Goal: Task Accomplishment & Management: Manage account settings

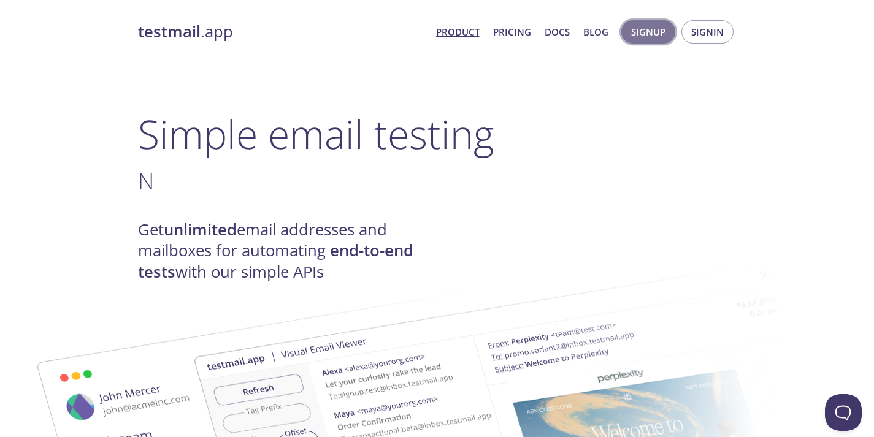
click at [637, 32] on span "Signup" at bounding box center [648, 32] width 34 height 16
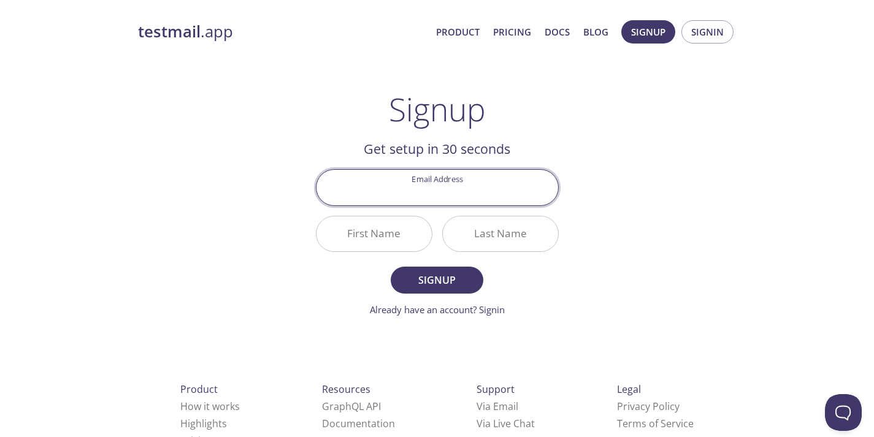
click at [459, 198] on input "Email Address" at bounding box center [437, 187] width 242 height 35
type input "briel.tr@gmail.com"
click at [380, 238] on input "First Name" at bounding box center [373, 233] width 115 height 35
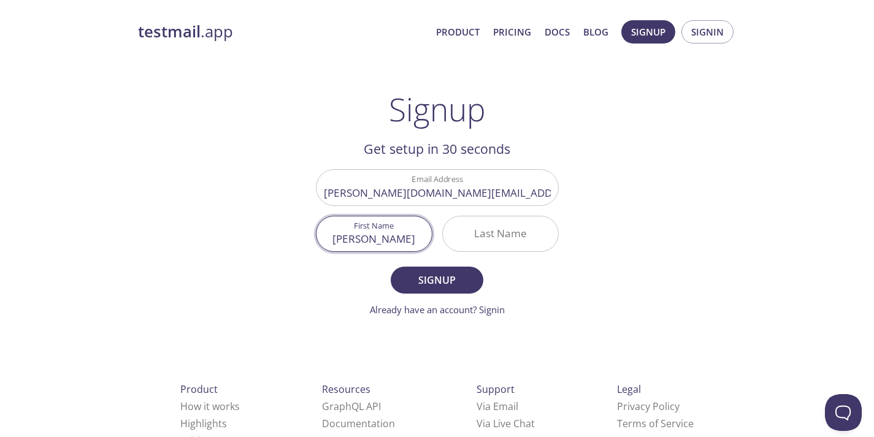
type input "Briel"
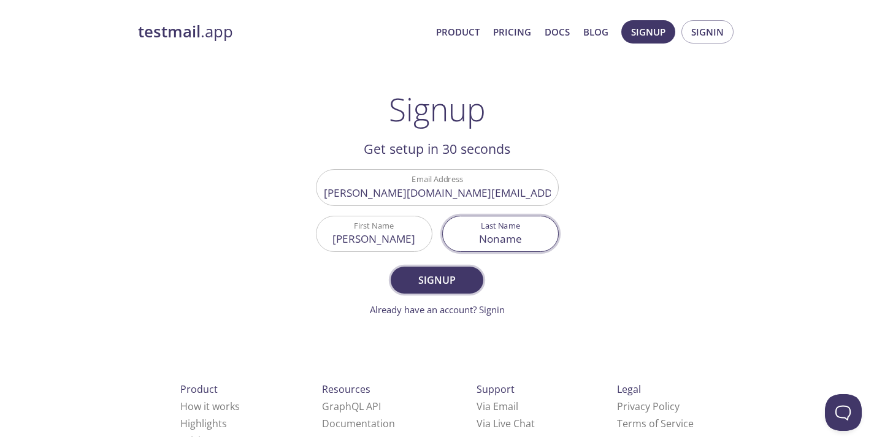
type input "Noname"
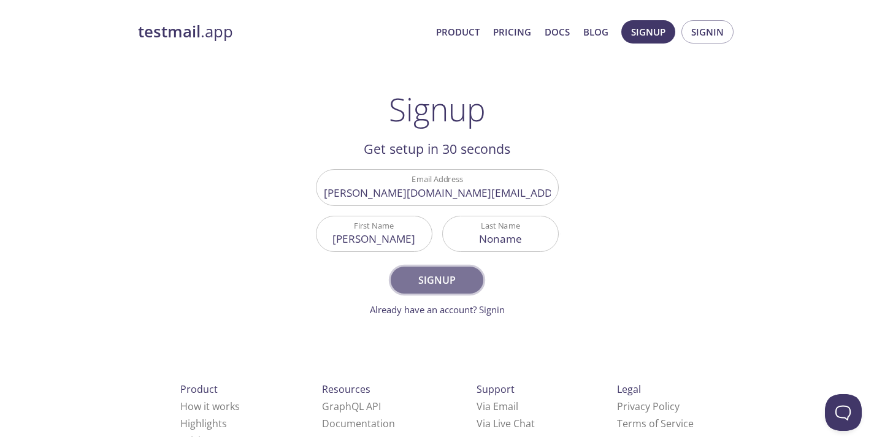
click at [429, 283] on span "Signup" at bounding box center [436, 280] width 65 height 17
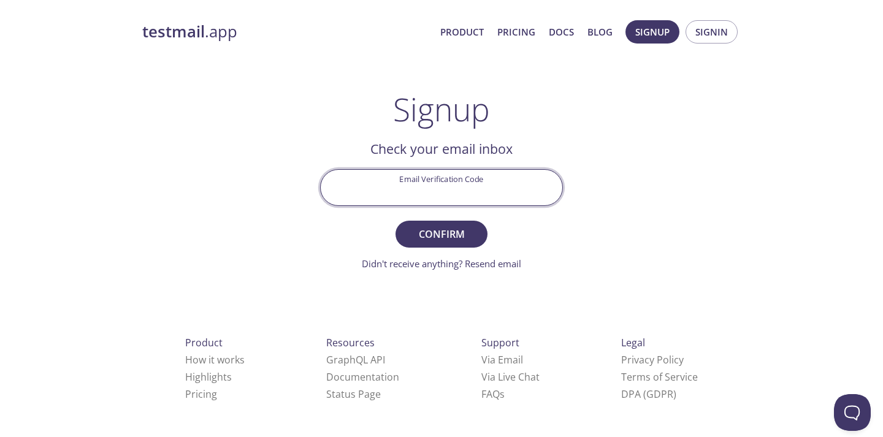
click at [439, 186] on input "Email Verification Code" at bounding box center [442, 187] width 242 height 35
paste input "K8L8VCW"
type input "K8L8VCW"
click at [451, 236] on span "Confirm" at bounding box center [441, 234] width 65 height 17
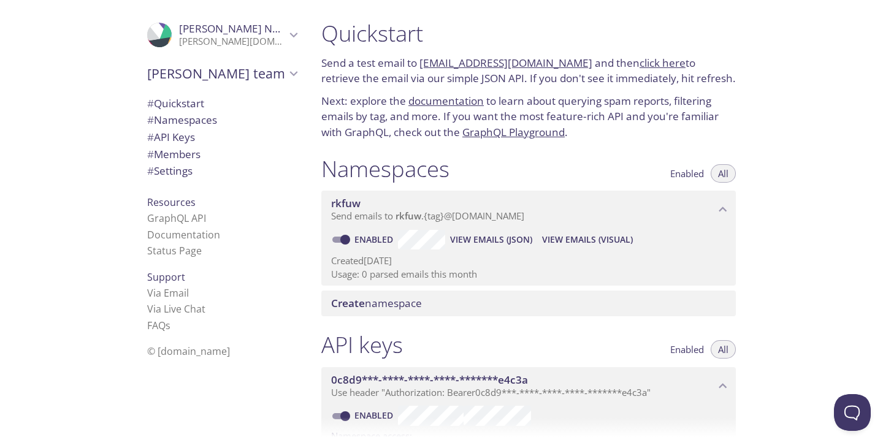
click at [286, 78] on icon "Briel's team" at bounding box center [294, 74] width 16 height 16
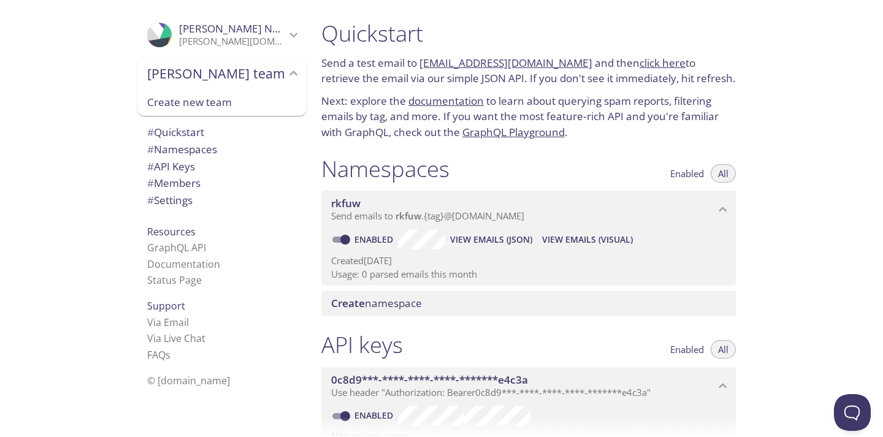
click at [286, 78] on icon "Briel's team" at bounding box center [294, 74] width 16 height 16
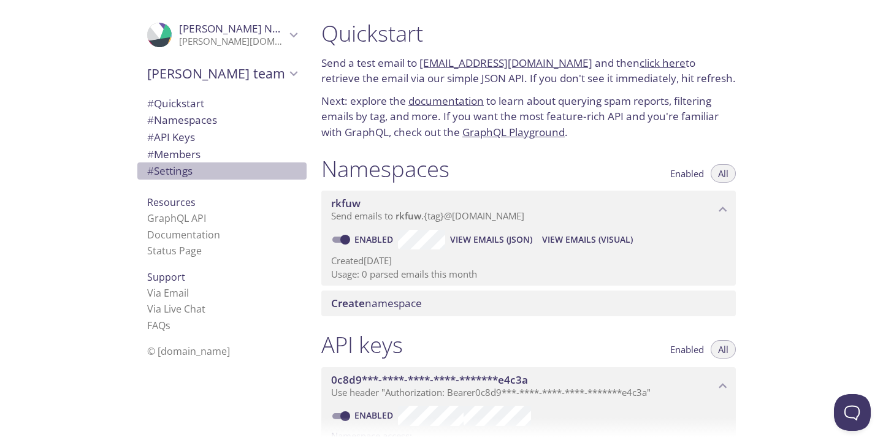
click at [183, 173] on span "# Settings" at bounding box center [169, 171] width 45 height 14
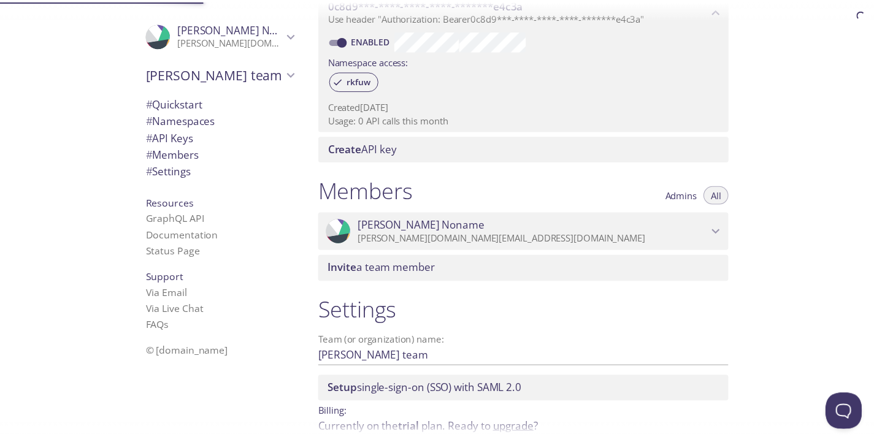
scroll to position [435, 0]
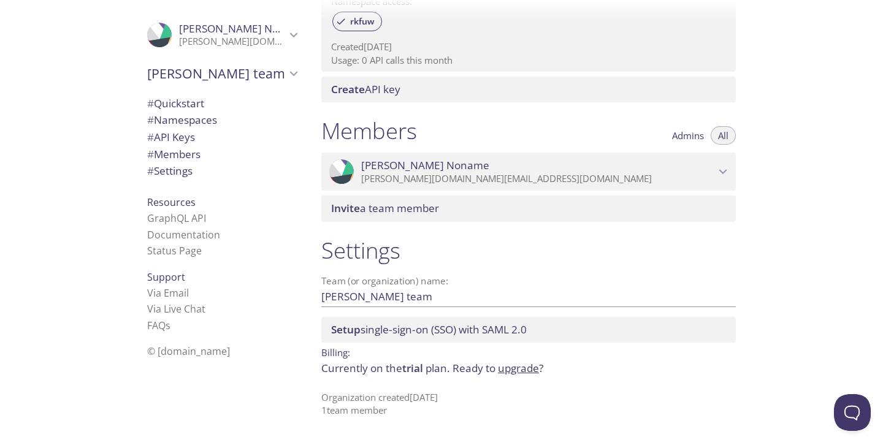
click at [511, 370] on link "upgrade" at bounding box center [518, 368] width 41 height 14
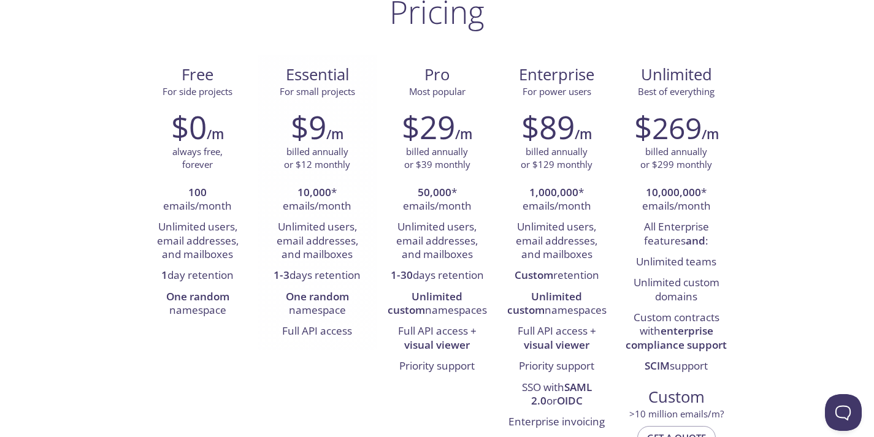
scroll to position [98, 0]
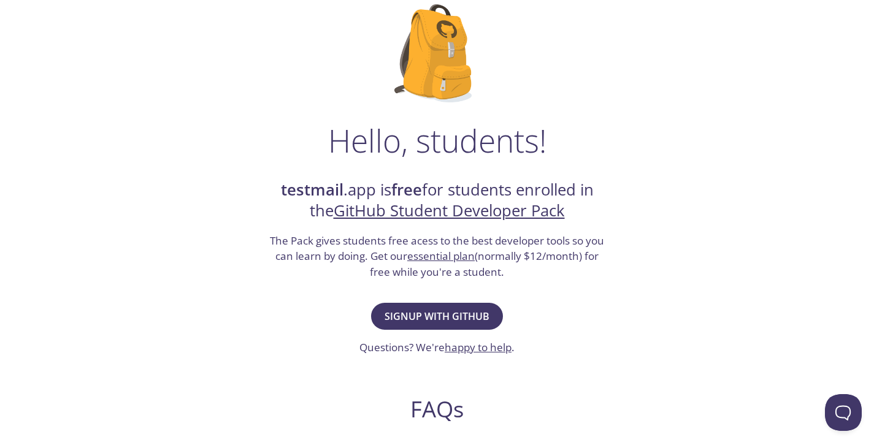
scroll to position [103, 0]
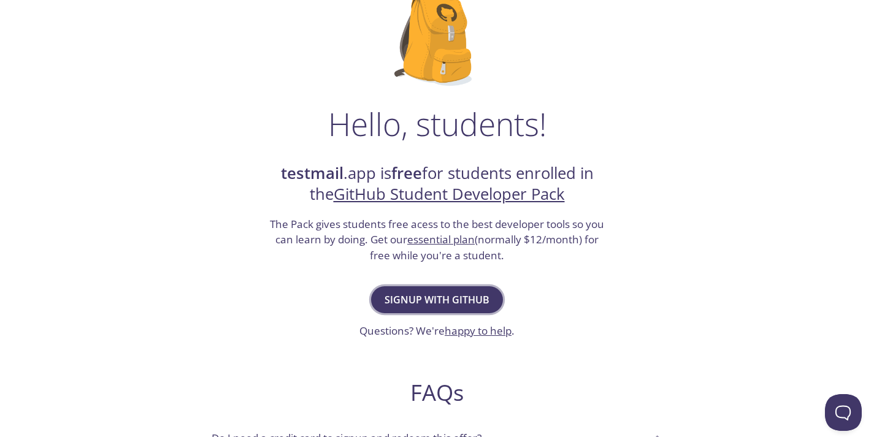
click at [452, 303] on span "Signup with GitHub" at bounding box center [436, 299] width 105 height 17
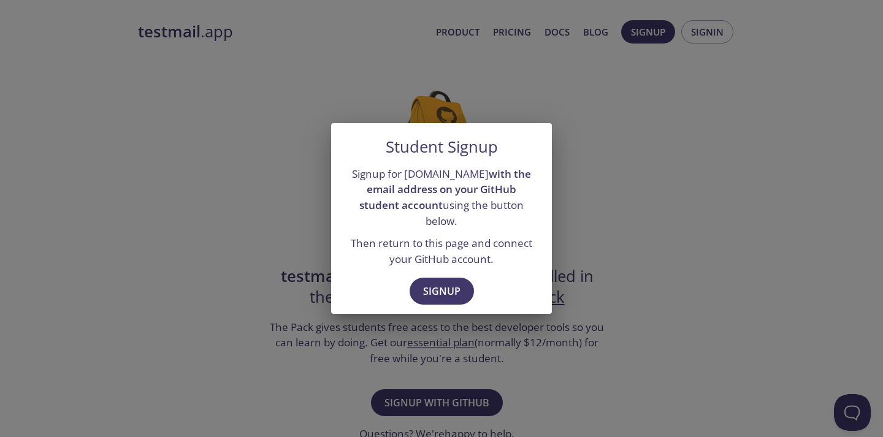
click at [549, 327] on div "Student Signup Signup for testmail.app with the email address on your GitHub st…" at bounding box center [441, 218] width 883 height 437
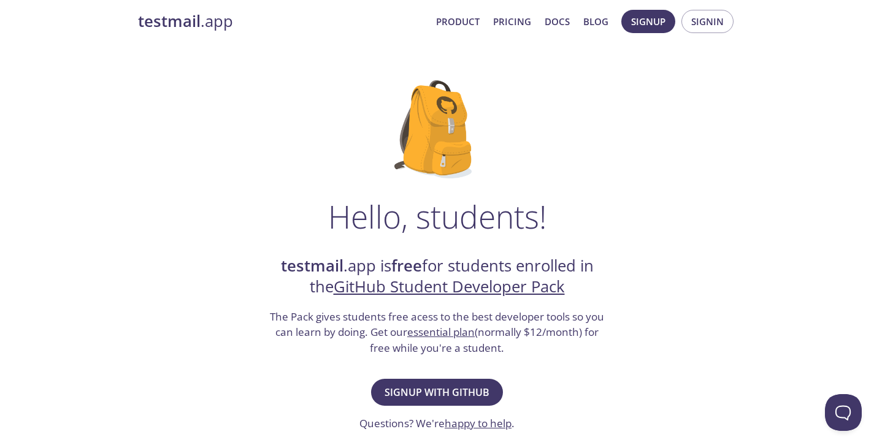
scroll to position [12, 0]
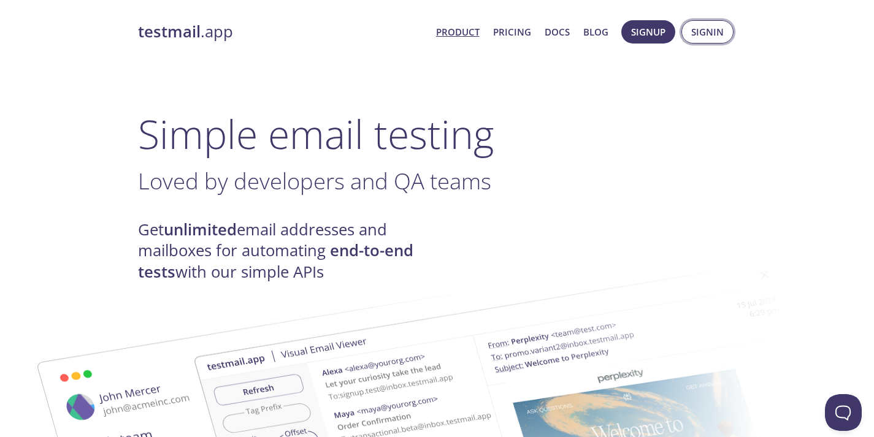
click at [697, 31] on span "Signin" at bounding box center [707, 32] width 32 height 16
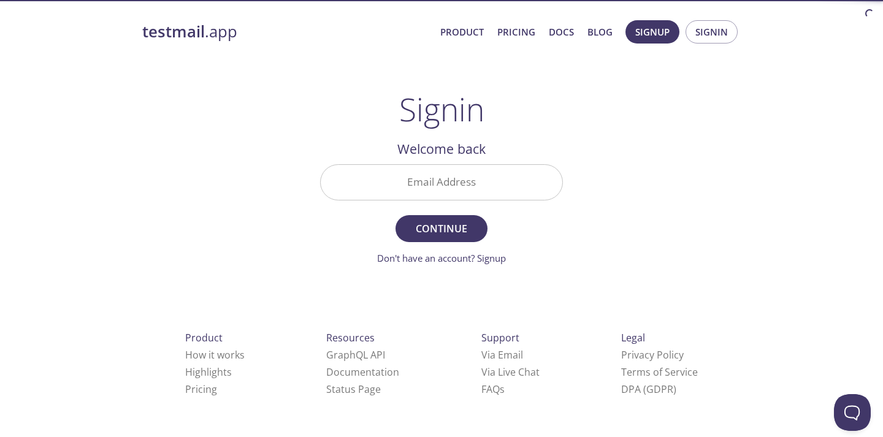
click at [466, 185] on input "Email Address" at bounding box center [442, 182] width 242 height 35
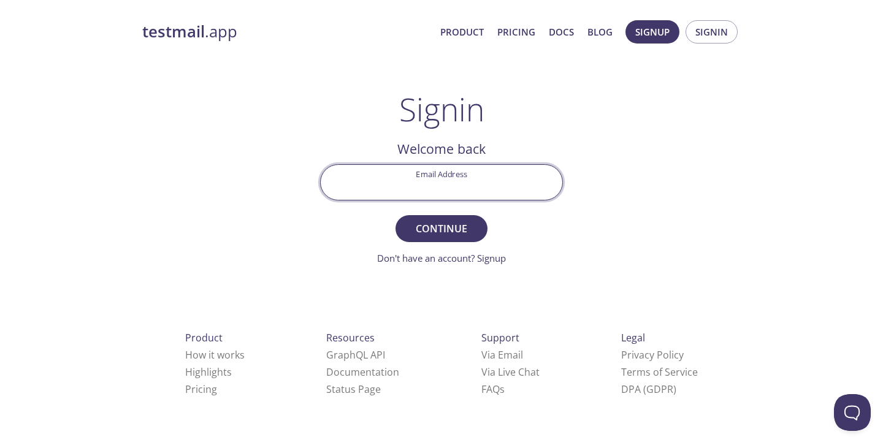
click at [559, 128] on div "Signin Welcome back Email Address Continue Don't have an account? Signup Check …" at bounding box center [441, 178] width 243 height 175
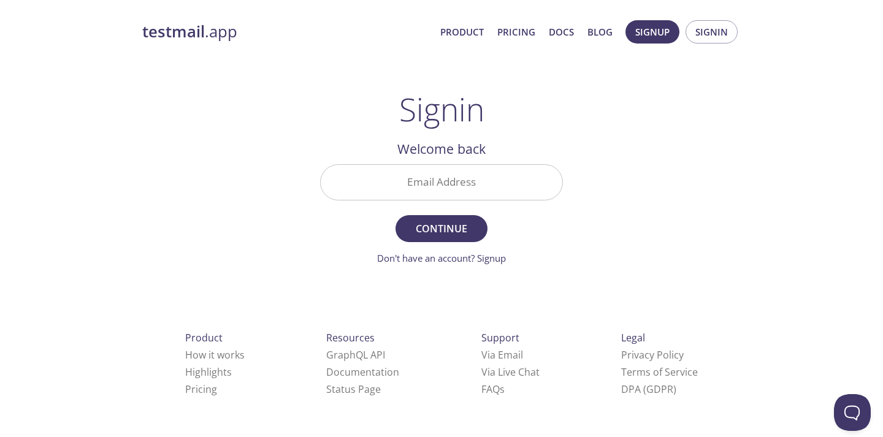
click at [503, 188] on input "Email Address" at bounding box center [442, 182] width 242 height 35
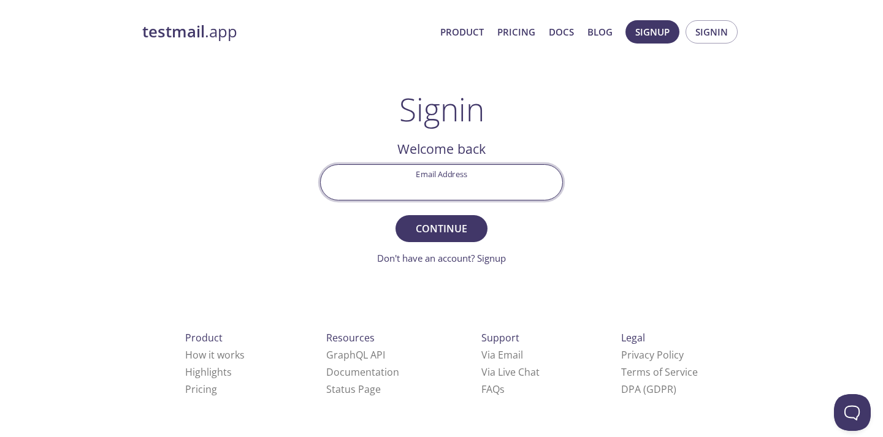
type input "briel.tr@gmail.com"
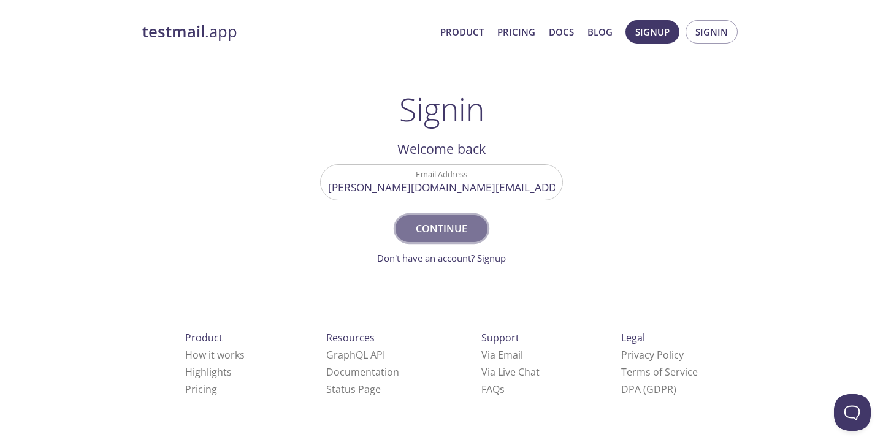
click at [456, 227] on span "Continue" at bounding box center [441, 228] width 65 height 17
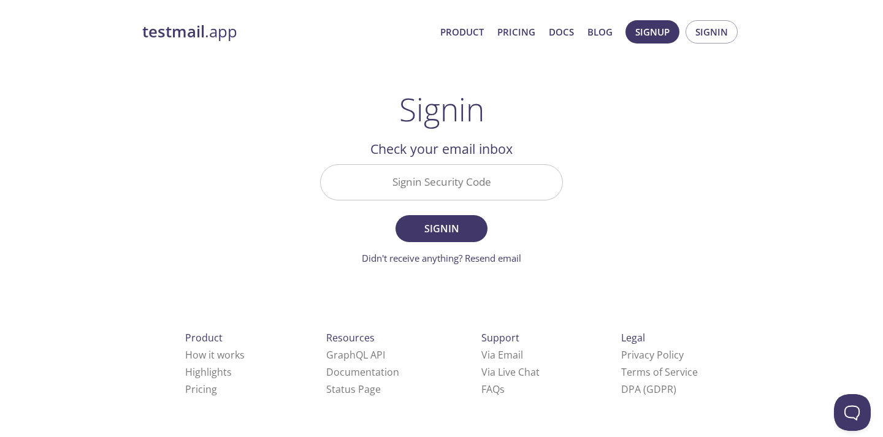
click at [484, 174] on input "Signin Security Code" at bounding box center [442, 182] width 242 height 35
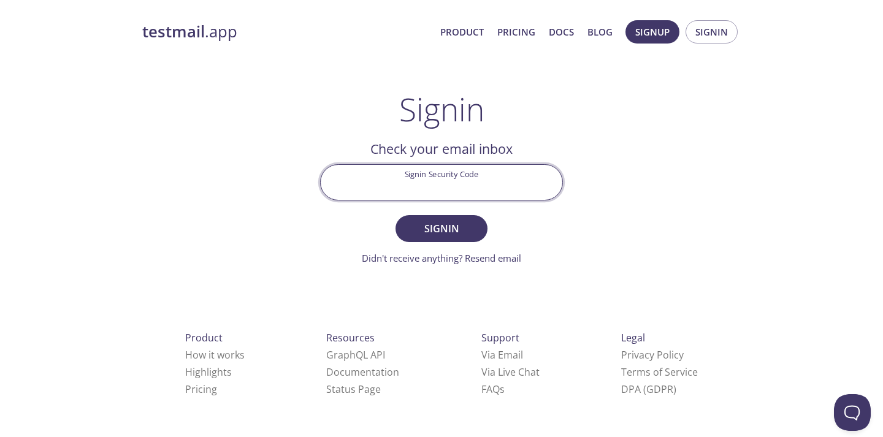
paste input "4L3AMPE"
type input "4L3AMPE"
click at [459, 226] on span "Signin" at bounding box center [441, 228] width 65 height 17
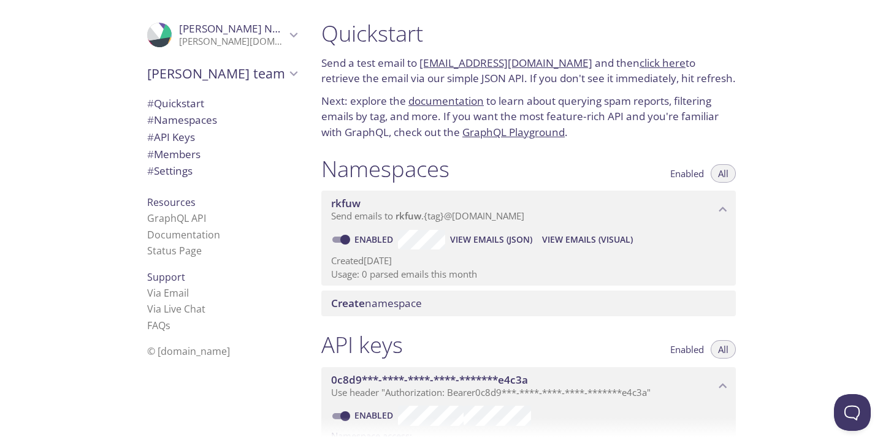
click at [170, 175] on span "# Settings" at bounding box center [169, 171] width 45 height 14
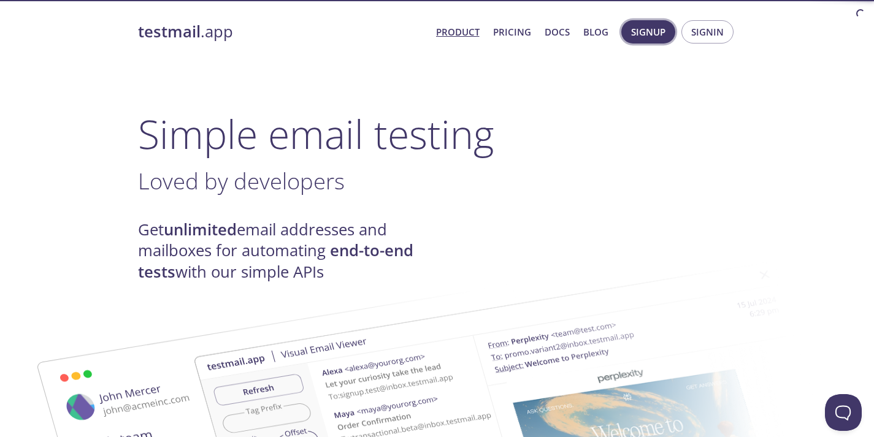
click at [664, 26] on span "Signup" at bounding box center [648, 32] width 34 height 16
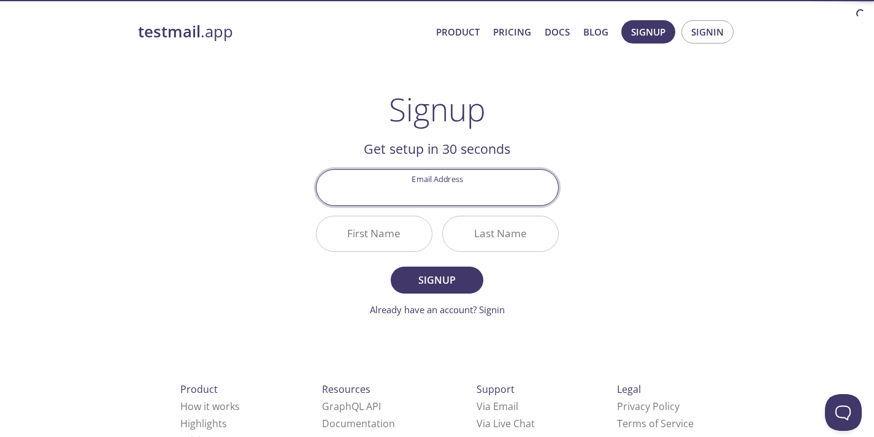
click at [450, 181] on input "Email Address" at bounding box center [437, 187] width 242 height 35
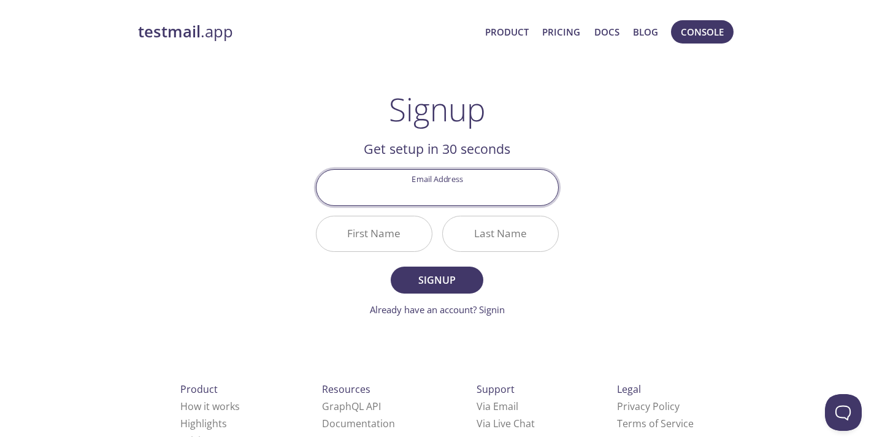
type input "[DOMAIN_NAME][EMAIL_ADDRESS][DOMAIN_NAME]"
click at [379, 230] on input "First Name" at bounding box center [373, 233] width 115 height 35
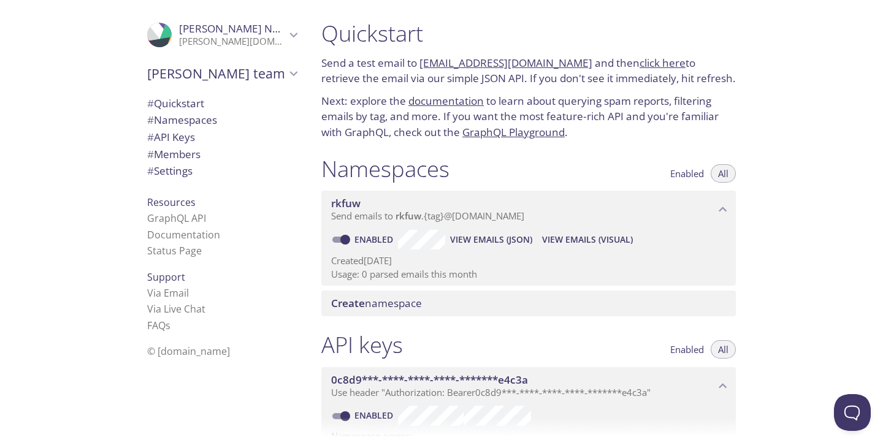
click at [286, 66] on icon "Briel's team" at bounding box center [294, 74] width 16 height 16
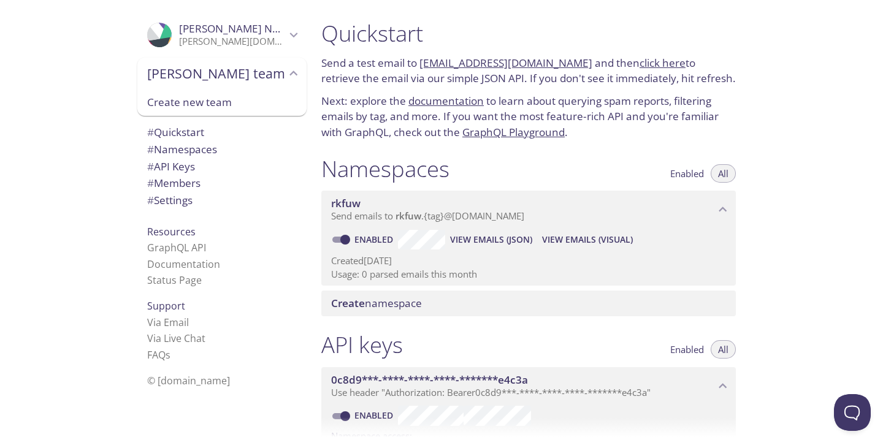
click at [286, 66] on icon "Briel's team" at bounding box center [294, 74] width 16 height 16
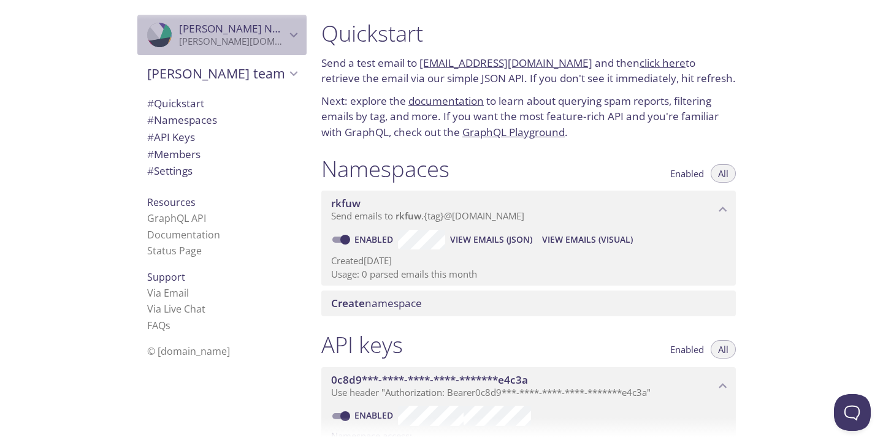
click at [286, 34] on icon "Briel Noname" at bounding box center [294, 35] width 16 height 16
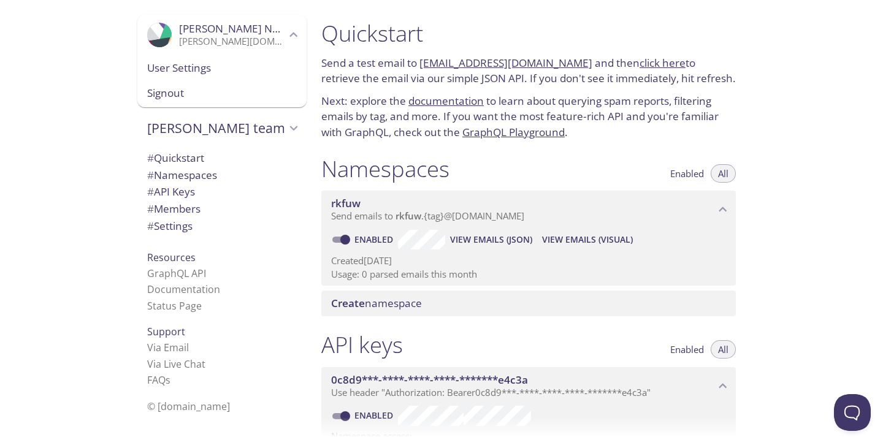
click at [194, 90] on span "Signout" at bounding box center [222, 93] width 150 height 16
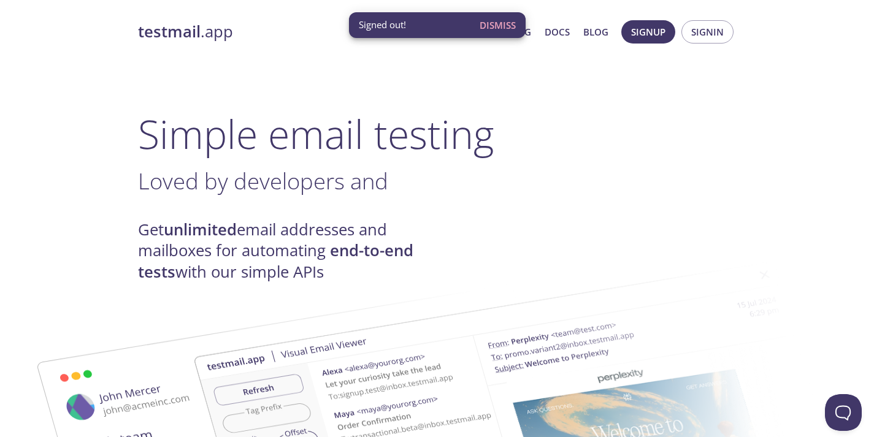
click at [503, 24] on span "Dismiss" at bounding box center [497, 25] width 36 height 16
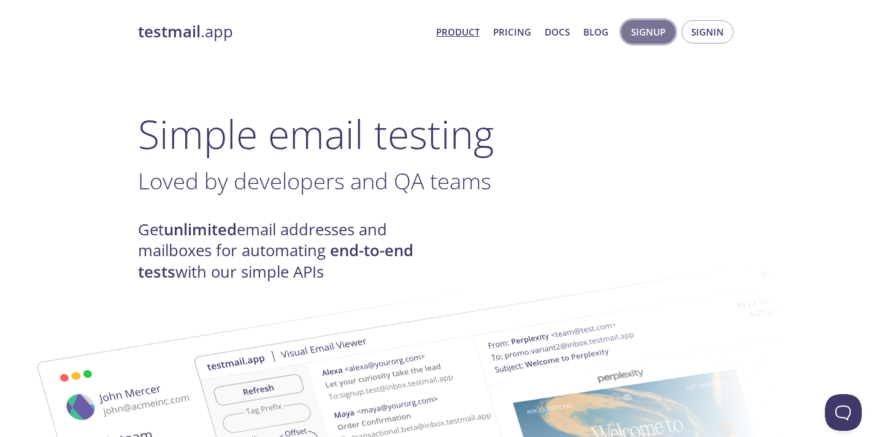
click at [653, 34] on span "Signup" at bounding box center [648, 32] width 34 height 16
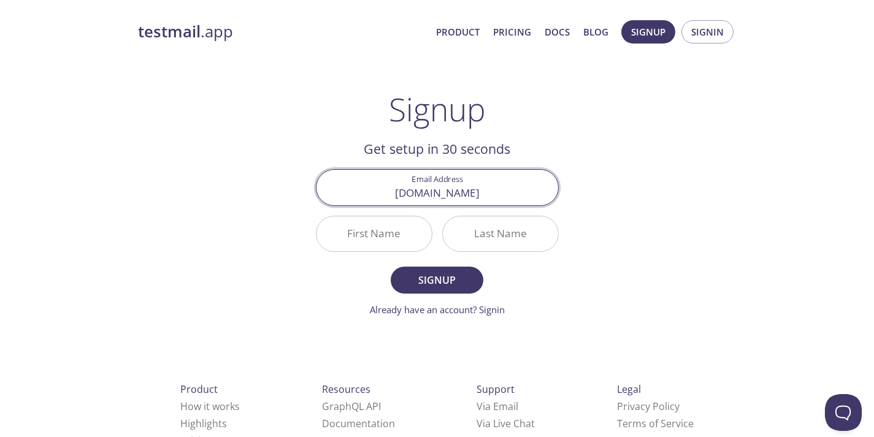
type input "[DOMAIN_NAME][EMAIL_ADDRESS][DOMAIN_NAME]"
click at [376, 229] on input "First Name" at bounding box center [373, 233] width 115 height 35
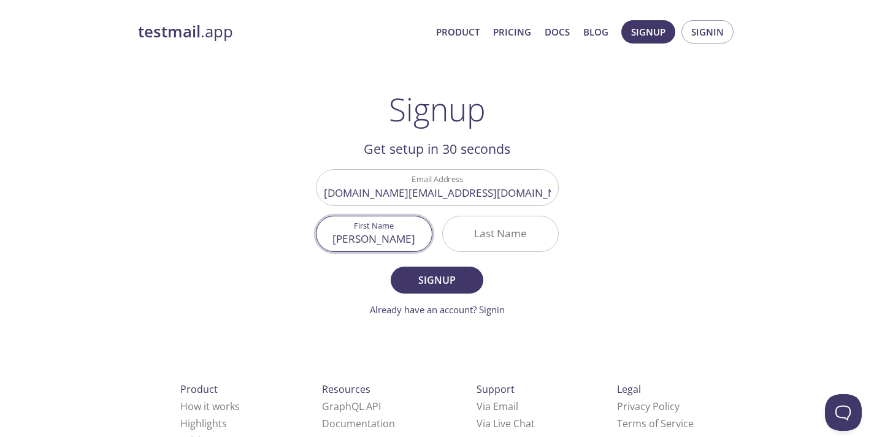
type input "[PERSON_NAME]"
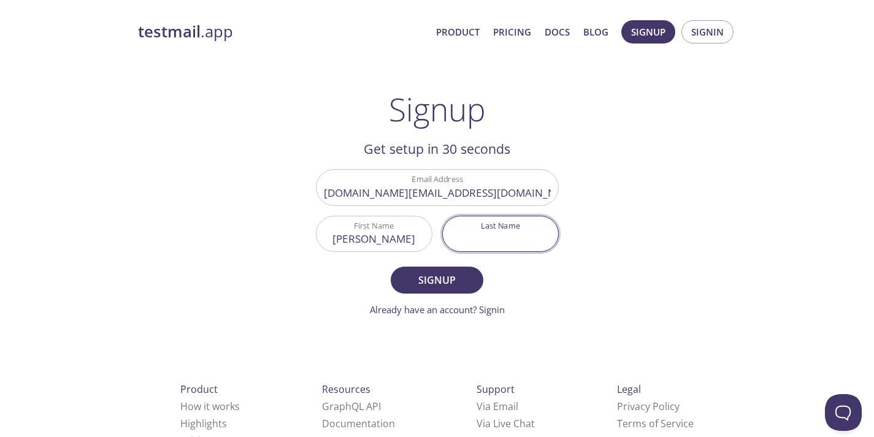
type input "n"
type input "Noname"
click at [435, 283] on span "Signup" at bounding box center [436, 280] width 65 height 17
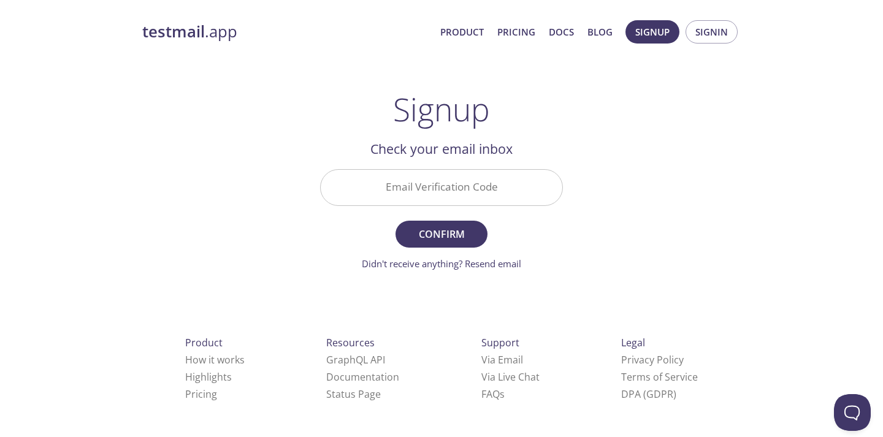
click at [430, 207] on div "Email Verification Code" at bounding box center [441, 187] width 253 height 46
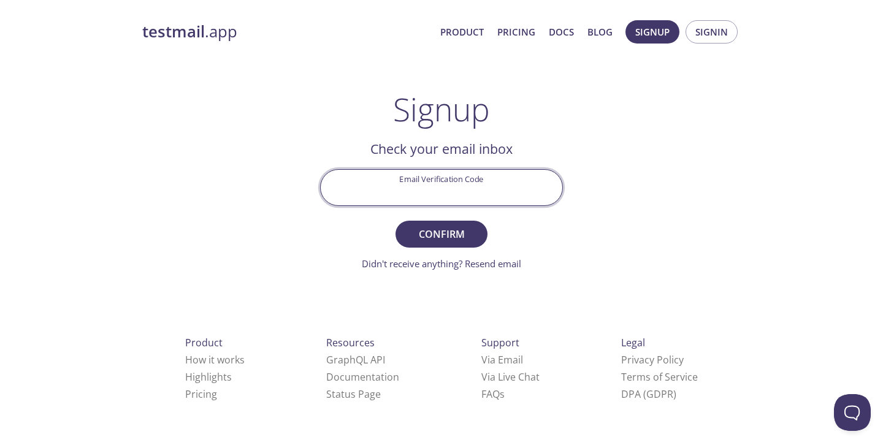
click at [430, 188] on input "Email Verification Code" at bounding box center [442, 187] width 242 height 35
paste input "WFHZBTL"
type input "WFHZBTL"
click at [452, 227] on span "Confirm" at bounding box center [441, 234] width 65 height 17
